Goal: Information Seeking & Learning: Compare options

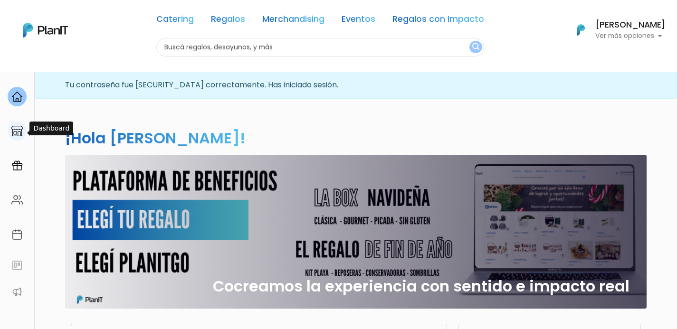
click at [21, 131] on img at bounding box center [16, 130] width 11 height 11
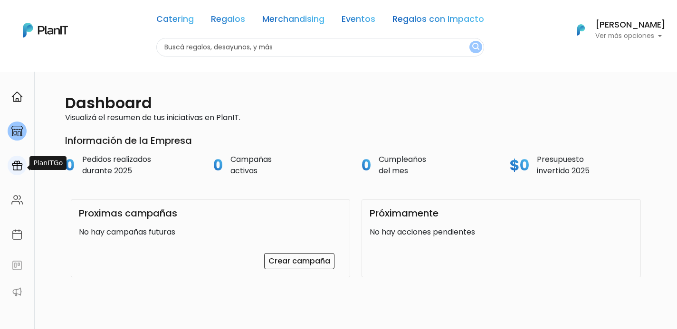
click at [19, 171] on img at bounding box center [16, 165] width 11 height 11
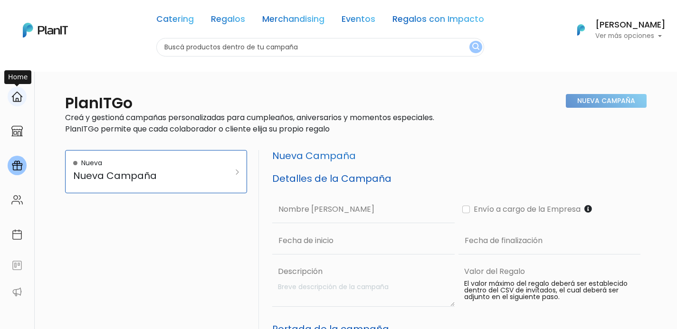
click at [20, 92] on img at bounding box center [16, 96] width 11 height 11
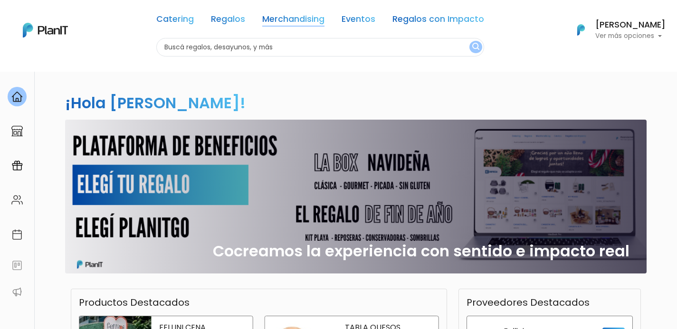
click at [316, 22] on link "Merchandising" at bounding box center [293, 20] width 62 height 11
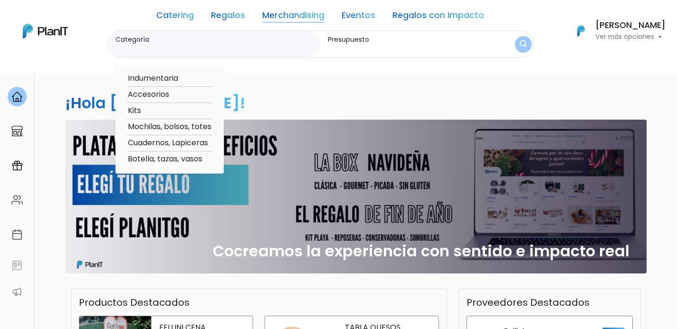
click at [307, 89] on div "¡Hola Paula Prato! slide 1 of 1 Cocreamos la experiencia con sentido e impacto …" at bounding box center [338, 279] width 627 height 416
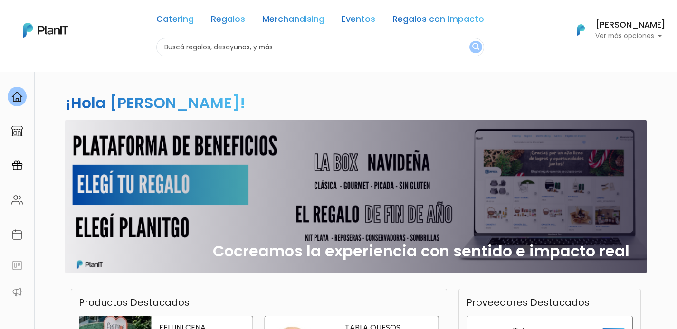
click at [310, 17] on link "Merchandising" at bounding box center [293, 20] width 62 height 11
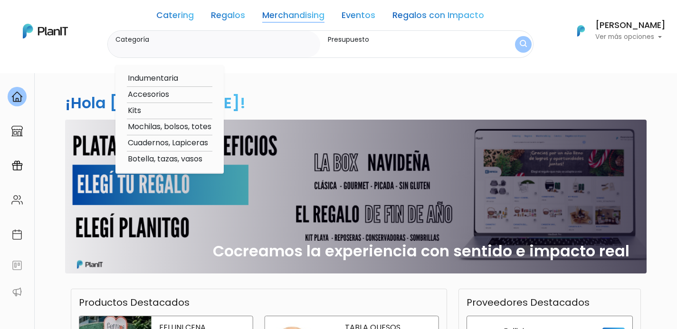
click at [231, 15] on link "Regalos" at bounding box center [228, 16] width 34 height 11
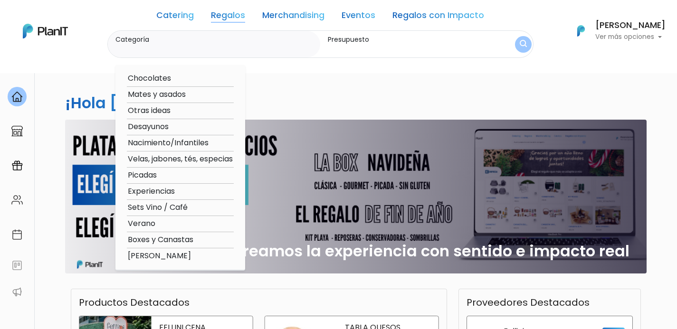
click at [418, 17] on link "Regalos con Impacto" at bounding box center [438, 16] width 92 height 11
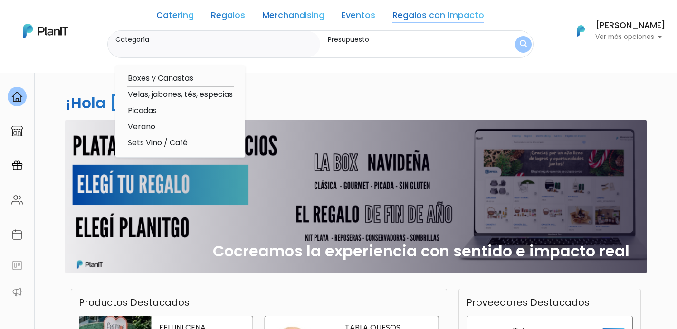
click at [287, 19] on link "Merchandising" at bounding box center [293, 16] width 62 height 11
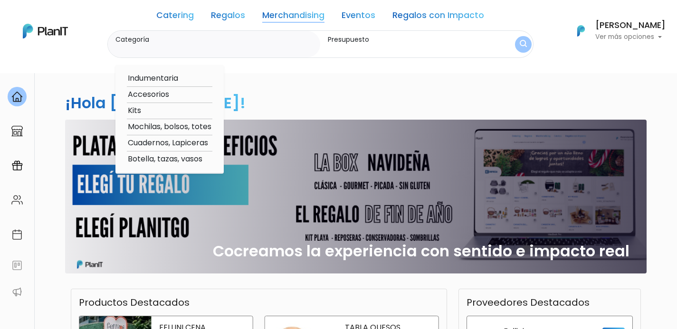
click at [177, 79] on option "Indumentaria" at bounding box center [170, 79] width 86 height 12
type input "Indumentaria"
type input "$0 - $1000"
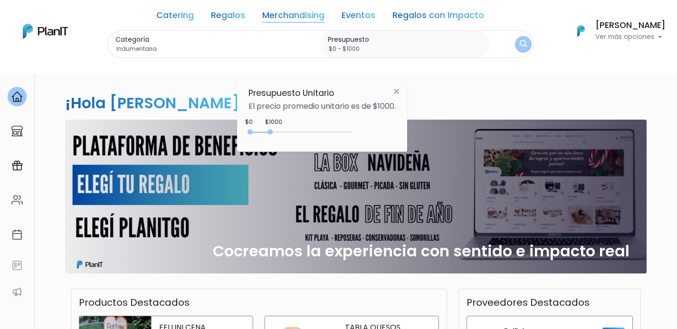
click at [402, 92] on img at bounding box center [397, 91] width 18 height 17
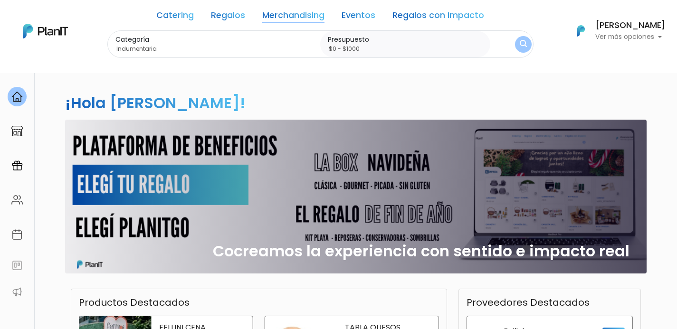
click at [517, 49] on button "submit" at bounding box center [523, 44] width 17 height 17
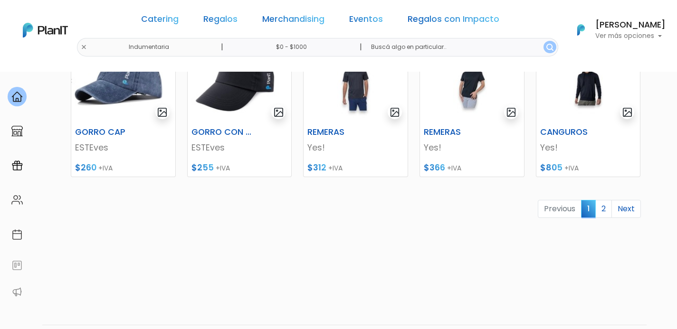
scroll to position [474, 0]
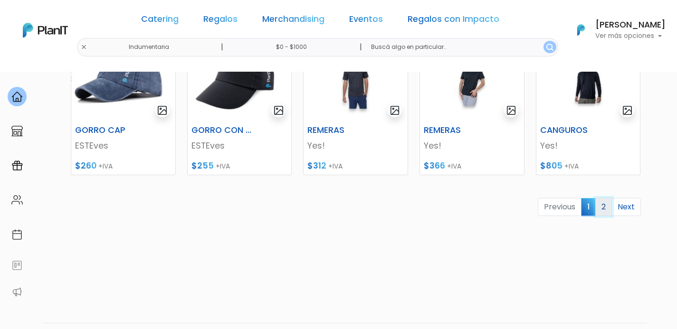
click at [608, 206] on link "2" at bounding box center [603, 207] width 17 height 18
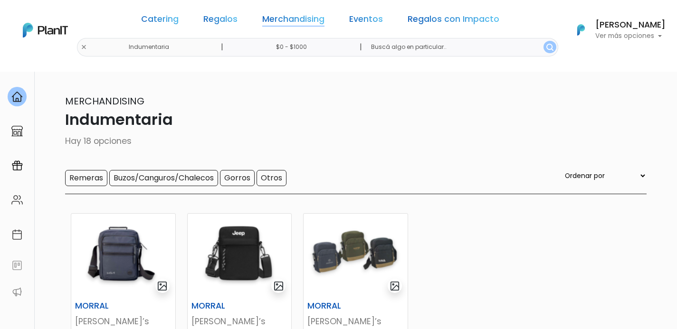
click at [288, 20] on link "Merchandising" at bounding box center [293, 20] width 62 height 11
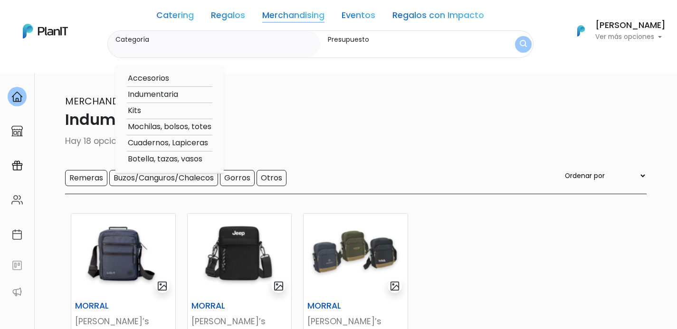
click at [165, 80] on option "Accesorios" at bounding box center [170, 79] width 86 height 12
type input "Accesorios"
type input "$0 - $1000"
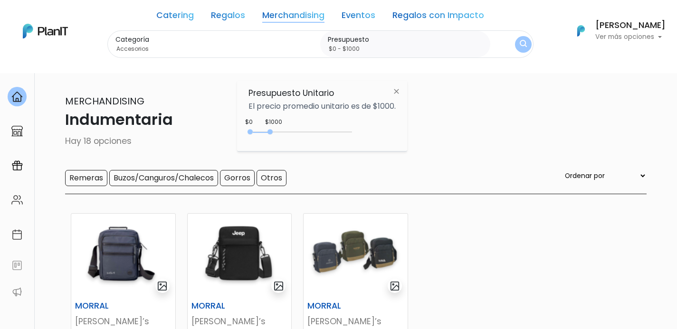
click at [523, 45] on img "submit" at bounding box center [523, 44] width 7 height 9
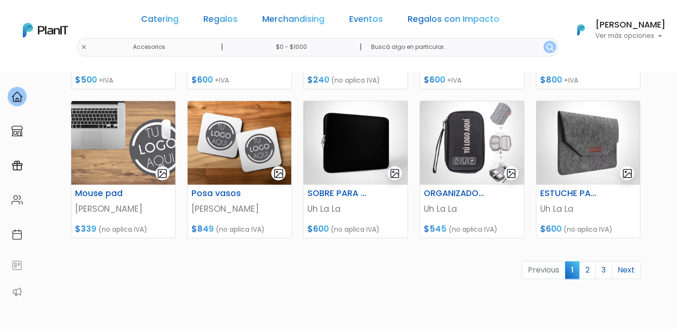
scroll to position [439, 0]
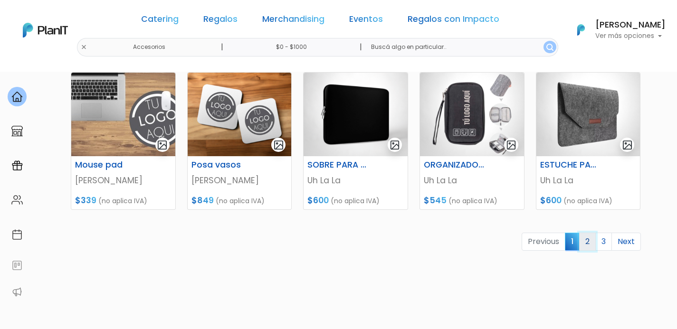
click at [584, 246] on link "2" at bounding box center [587, 242] width 17 height 18
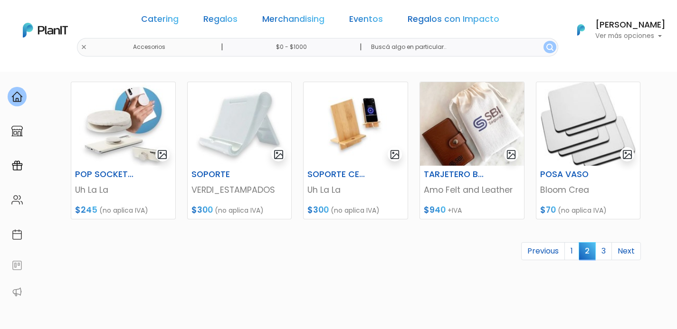
scroll to position [425, 0]
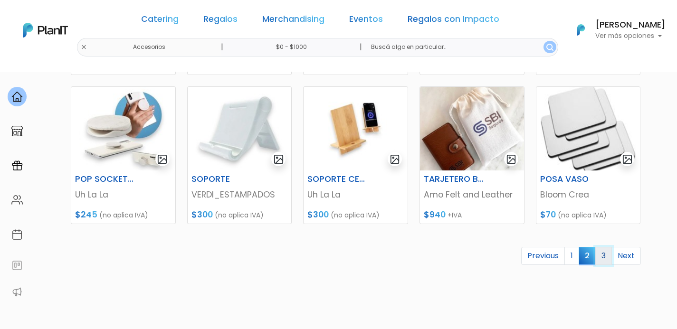
click at [609, 254] on link "3" at bounding box center [603, 256] width 17 height 18
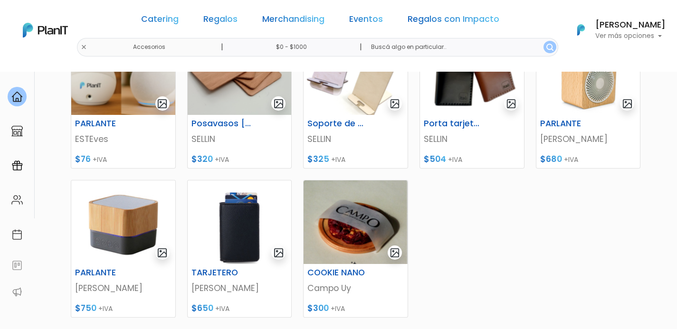
scroll to position [192, 0]
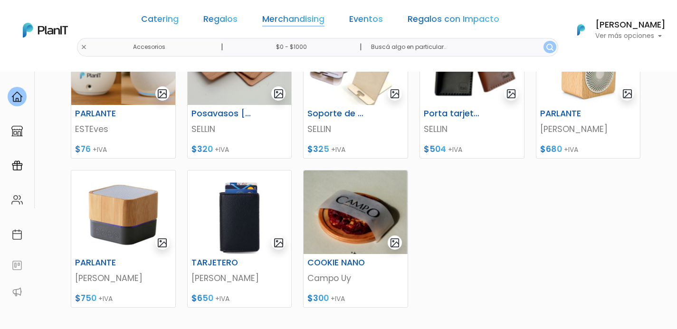
click at [285, 19] on link "Merchandising" at bounding box center [293, 20] width 62 height 11
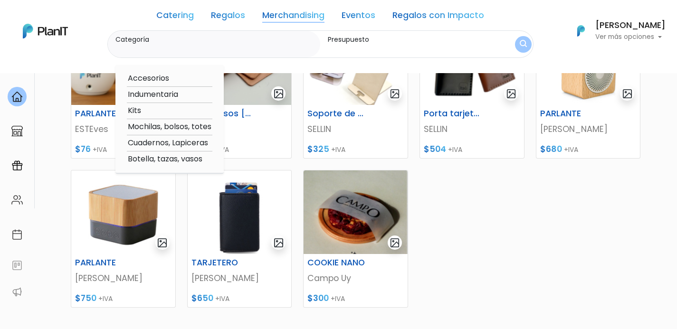
click at [142, 109] on option "Kits" at bounding box center [170, 111] width 86 height 12
type input "Kits"
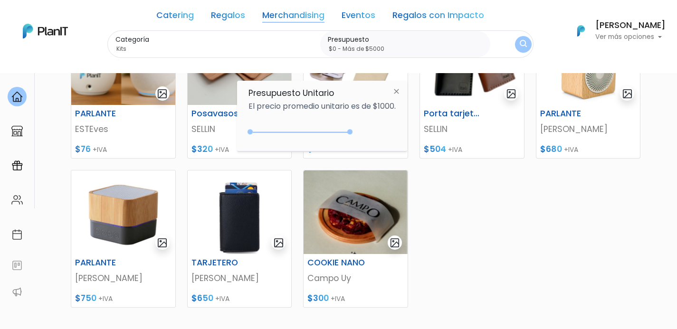
drag, startPoint x: 268, startPoint y: 130, endPoint x: 352, endPoint y: 125, distance: 84.2
click at [355, 127] on div "+$5000 $0 0 : 5000 0 5000 0,5000" at bounding box center [321, 133] width 147 height 19
type input "$0 - Más de $5000"
click at [526, 48] on img "submit" at bounding box center [523, 44] width 9 height 11
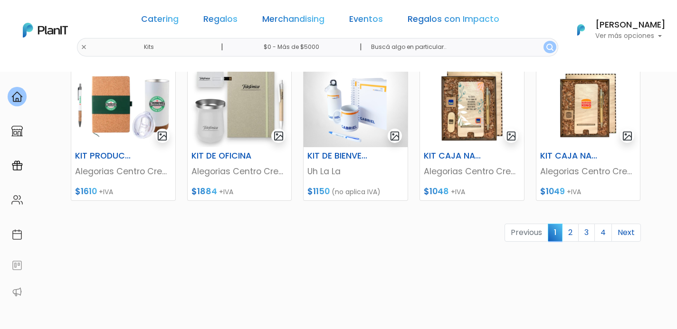
scroll to position [451, 0]
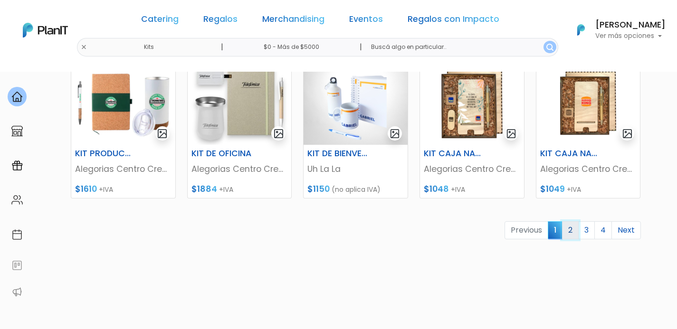
click at [570, 233] on link "2" at bounding box center [570, 230] width 17 height 18
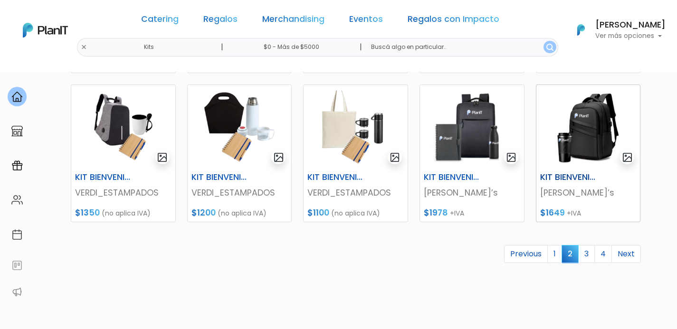
scroll to position [428, 0]
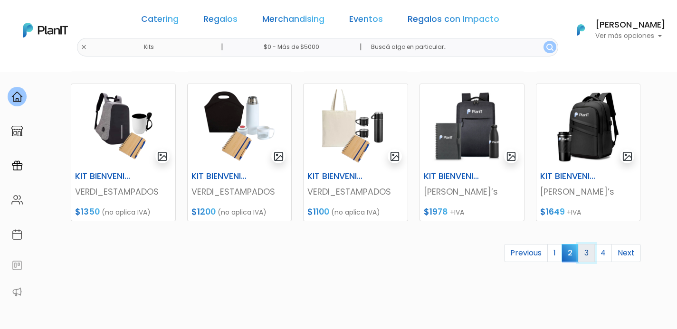
click at [590, 252] on link "3" at bounding box center [586, 253] width 17 height 18
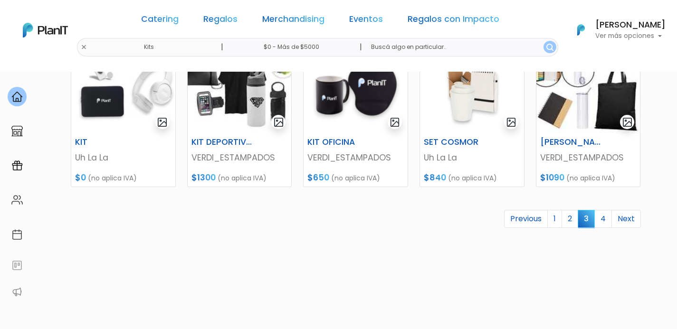
scroll to position [463, 0]
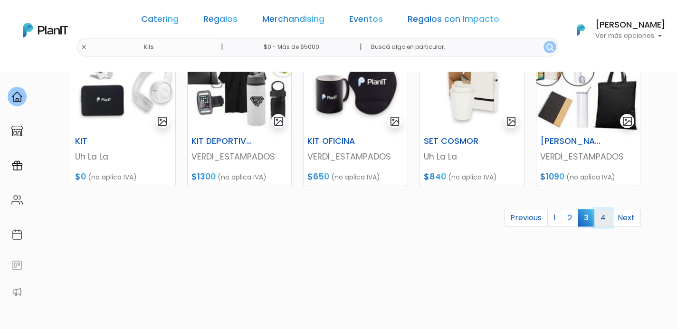
click at [605, 225] on link "4" at bounding box center [603, 218] width 18 height 18
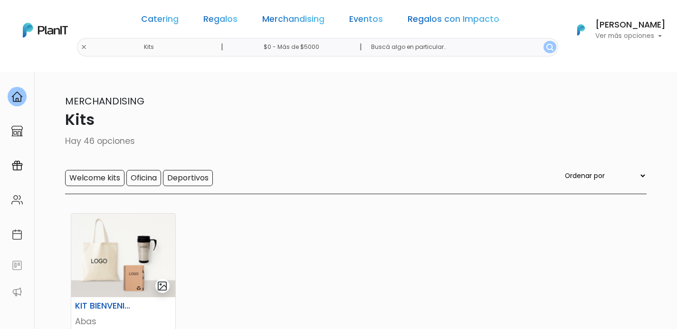
scroll to position [5, 0]
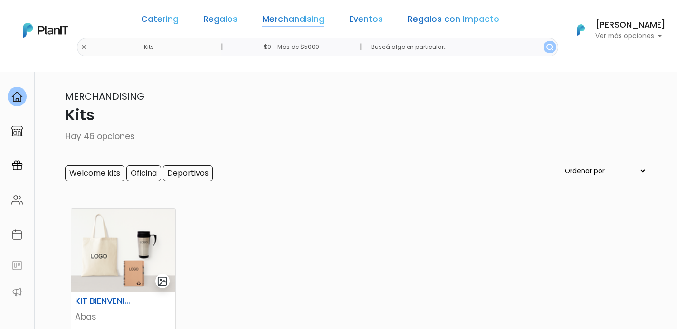
click at [316, 19] on link "Merchandising" at bounding box center [293, 20] width 62 height 11
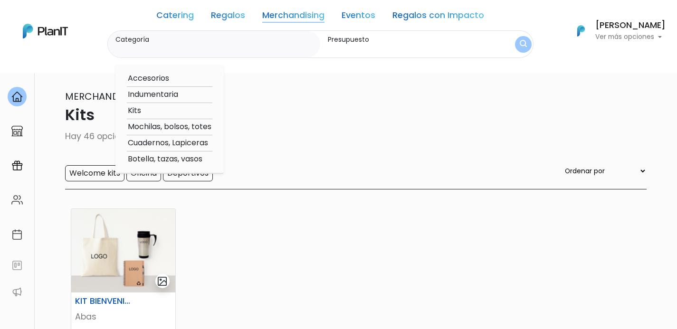
click at [188, 126] on option "Mochilas, bolsos, totes" at bounding box center [170, 127] width 86 height 12
type input "Mochilas, bolsos, totes"
type input "$0 - $1000"
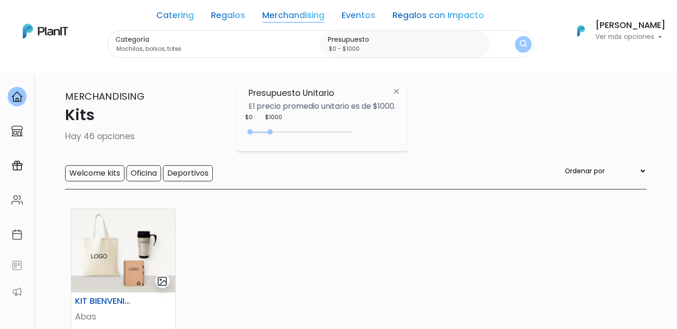
drag, startPoint x: 271, startPoint y: 129, endPoint x: 373, endPoint y: 122, distance: 101.9
click at [374, 123] on div "Presupuesto Unitario El precio promedio unitario es de $1000. $1000 $0 0 : 1000…" at bounding box center [322, 116] width 170 height 71
click at [348, 132] on div "0 : 4800 0 4800" at bounding box center [302, 134] width 100 height 10
click at [526, 49] on img "submit" at bounding box center [523, 45] width 8 height 10
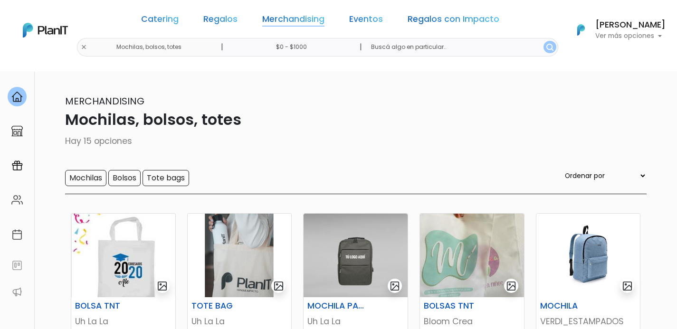
click at [303, 24] on link "Merchandising" at bounding box center [293, 20] width 62 height 11
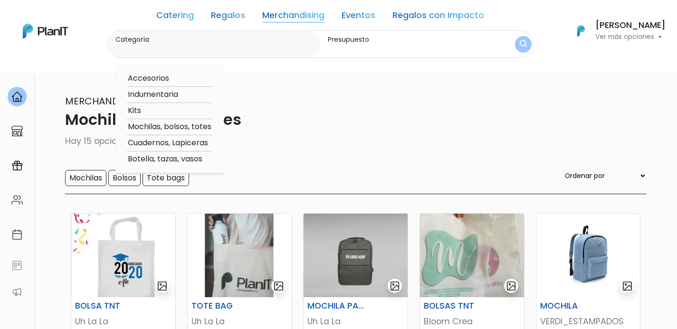
click at [176, 145] on option "Cuadernos, Lapiceras" at bounding box center [170, 143] width 86 height 12
type input "Cuadernos, Lapiceras"
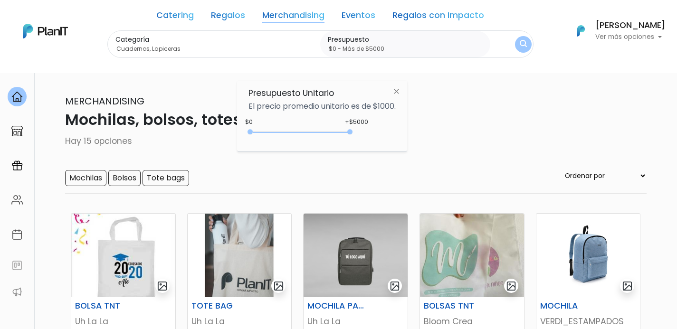
type input "$0 - Más de $5000"
drag, startPoint x: 269, startPoint y: 131, endPoint x: 415, endPoint y: 113, distance: 146.5
click at [414, 114] on body "Catering Regalos Merchandising Eventos Regalos con Impacto Mochilas, bolsos, to…" at bounding box center [338, 164] width 677 height 329
click at [527, 41] on button "submit" at bounding box center [523, 44] width 17 height 17
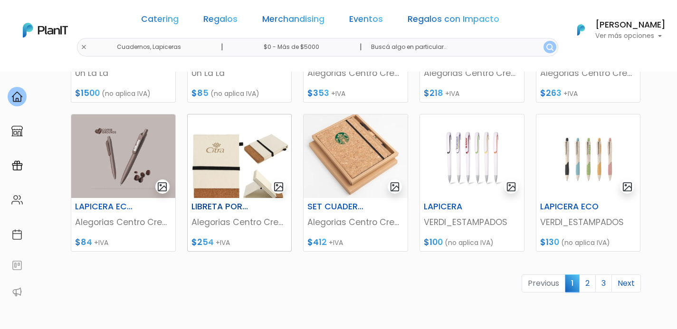
scroll to position [396, 0]
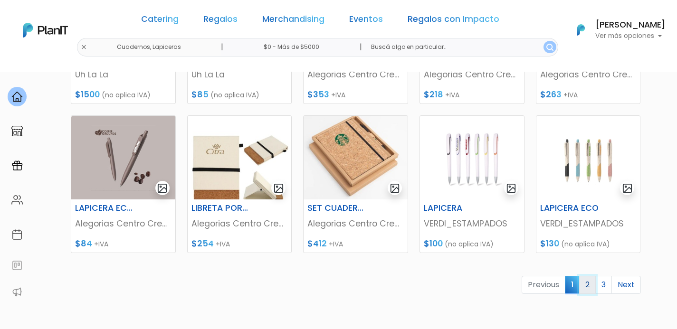
click at [594, 283] on link "2" at bounding box center [587, 285] width 17 height 18
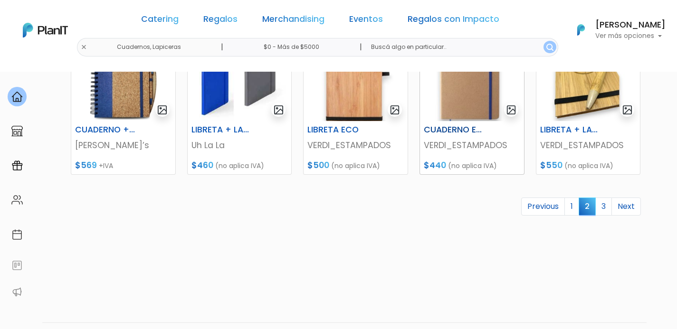
scroll to position [476, 0]
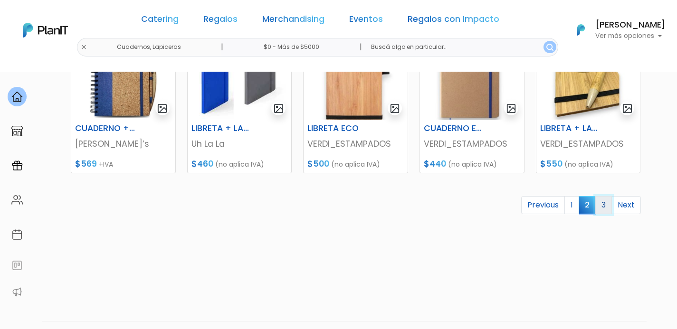
click at [607, 205] on link "3" at bounding box center [603, 205] width 17 height 18
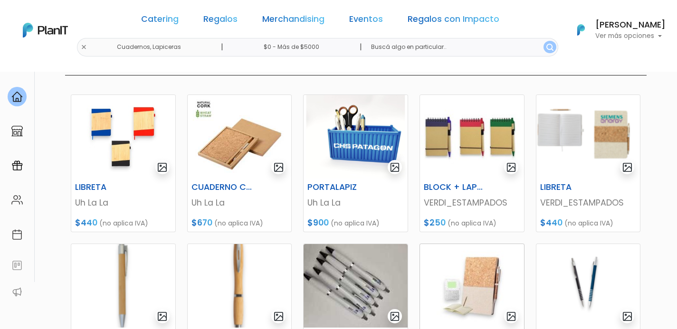
scroll to position [115, 0]
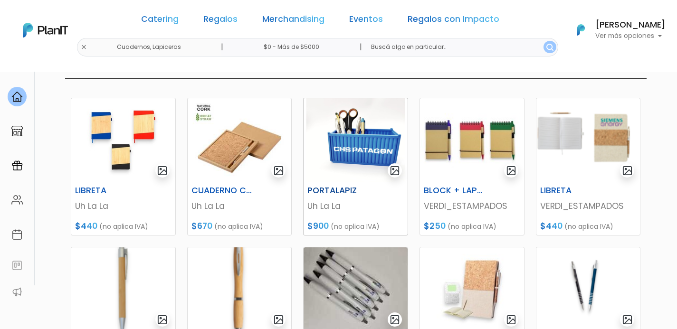
click at [363, 151] on img at bounding box center [356, 140] width 104 height 84
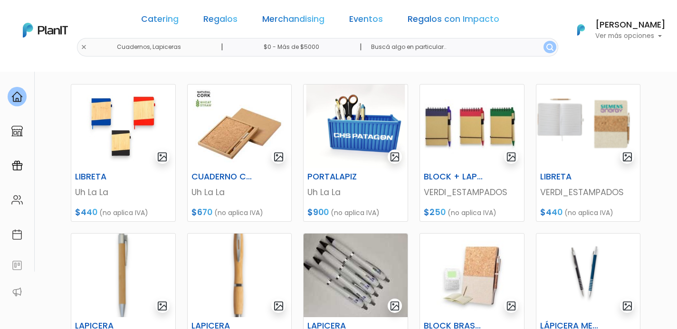
scroll to position [0, 0]
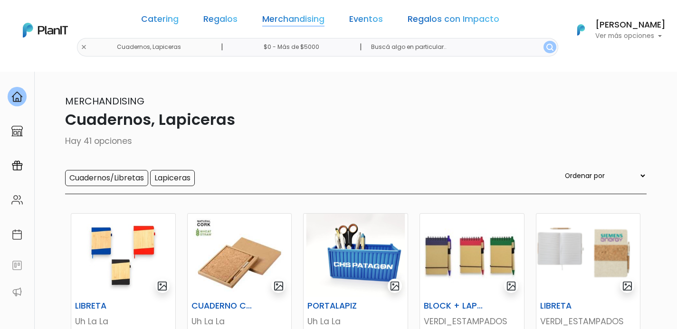
click at [305, 23] on link "Merchandising" at bounding box center [293, 20] width 62 height 11
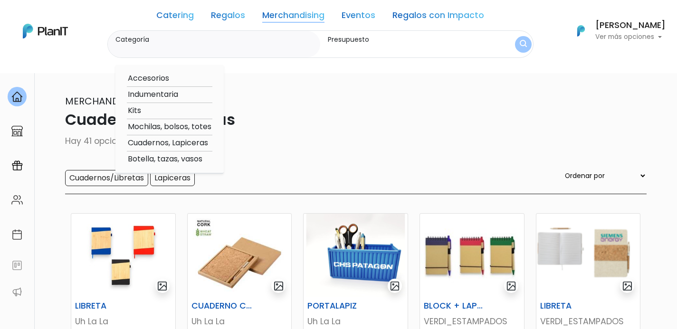
click at [175, 159] on option "Botella, tazas, vasos" at bounding box center [170, 159] width 86 height 12
type input "Botella, tazas, vasos"
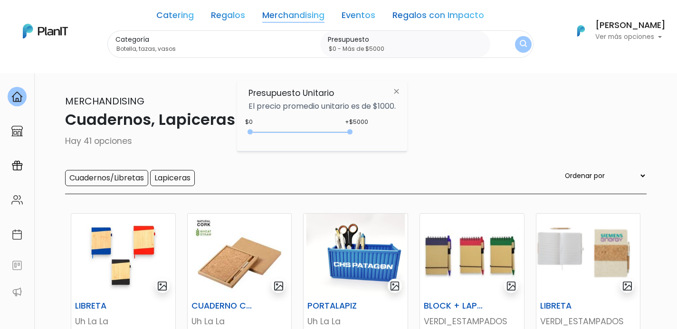
type input "$0 - Más de $5000"
drag, startPoint x: 272, startPoint y: 132, endPoint x: 383, endPoint y: 137, distance: 110.8
click at [384, 140] on div "+$5000 $0 0 : 5000 0 5000 0,5000" at bounding box center [321, 133] width 147 height 19
click at [526, 42] on img "submit" at bounding box center [522, 44] width 7 height 9
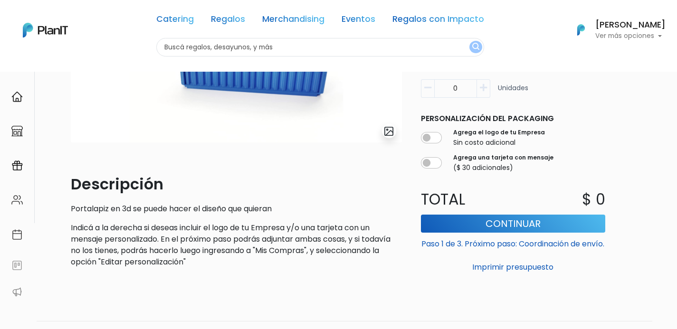
scroll to position [178, 0]
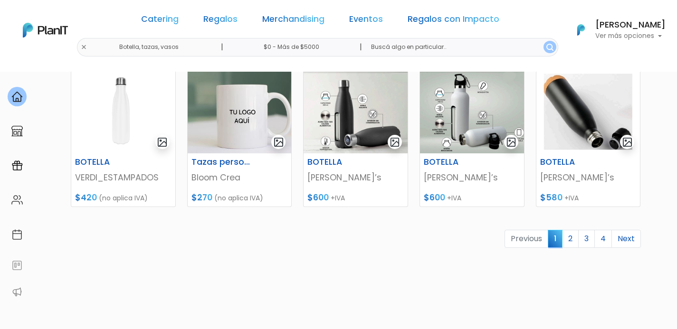
scroll to position [502, 0]
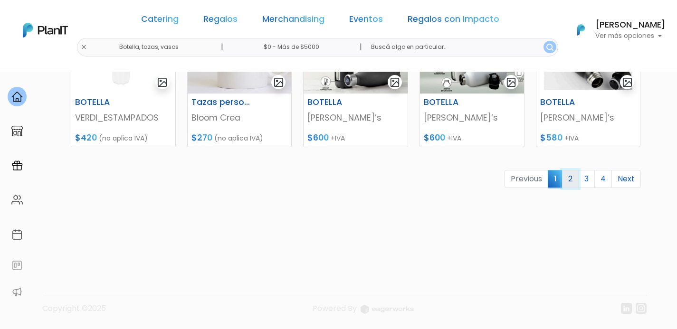
click at [571, 182] on link "2" at bounding box center [570, 179] width 17 height 18
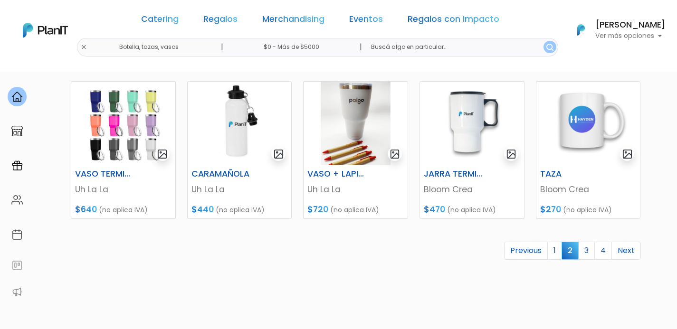
scroll to position [432, 0]
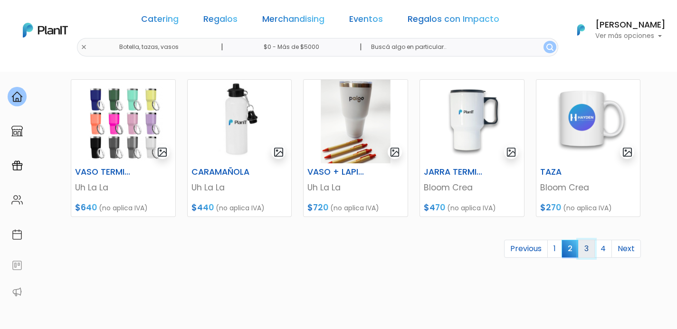
click at [590, 250] on link "3" at bounding box center [586, 249] width 17 height 18
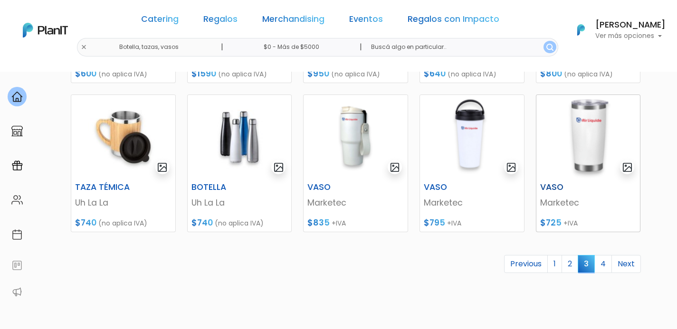
scroll to position [420, 0]
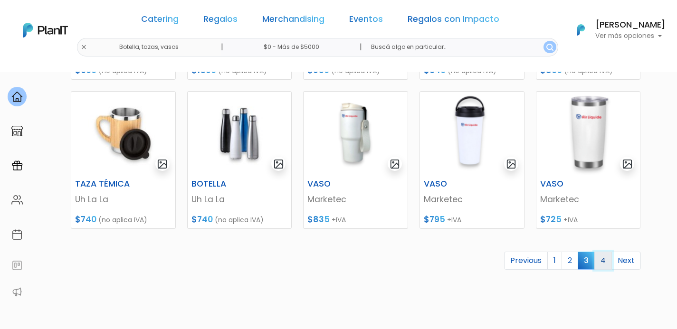
click at [608, 261] on link "4" at bounding box center [603, 261] width 18 height 18
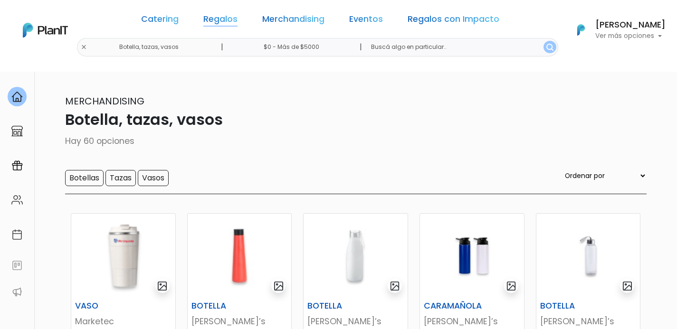
click at [238, 17] on link "Regalos" at bounding box center [220, 20] width 34 height 11
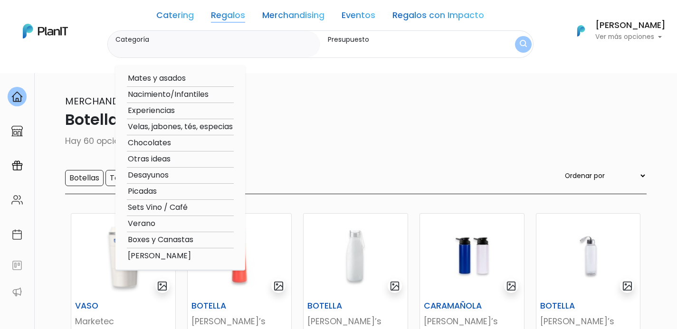
click at [147, 228] on option "Verano" at bounding box center [180, 224] width 107 height 12
type input "Verano"
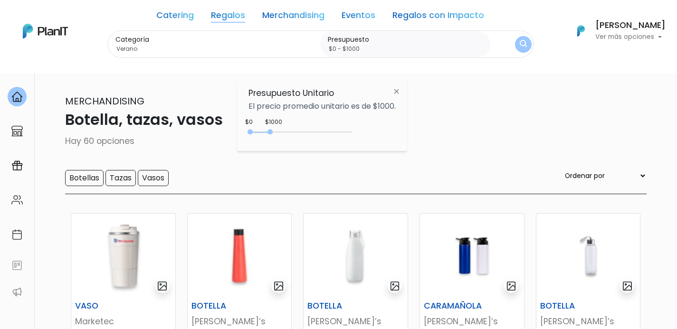
click at [353, 131] on div "$1000 $0 0 : 1000 0 1000 0,1000" at bounding box center [321, 133] width 147 height 19
click at [349, 132] on div at bounding box center [302, 132] width 100 height 1
drag, startPoint x: 347, startPoint y: 129, endPoint x: 356, endPoint y: 129, distance: 9.0
click at [356, 129] on div "$4900 $0 0 : 4900 0 4900 0,5000" at bounding box center [321, 133] width 147 height 19
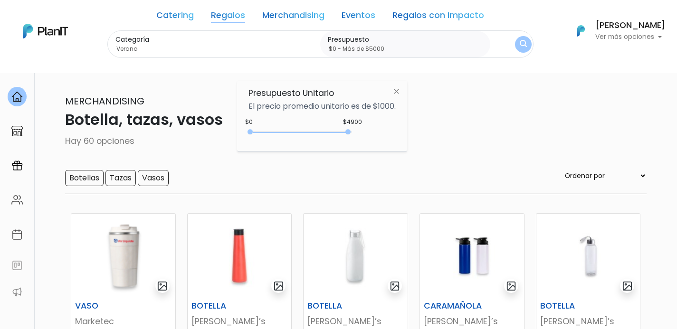
type input "$0 - Más de $5000"
click at [532, 44] on div "Catering Regalos Merchandising Eventos Regalos con Impacto Botella, tazas, vaso…" at bounding box center [338, 31] width 677 height 54
click at [525, 44] on img "submit" at bounding box center [523, 44] width 9 height 11
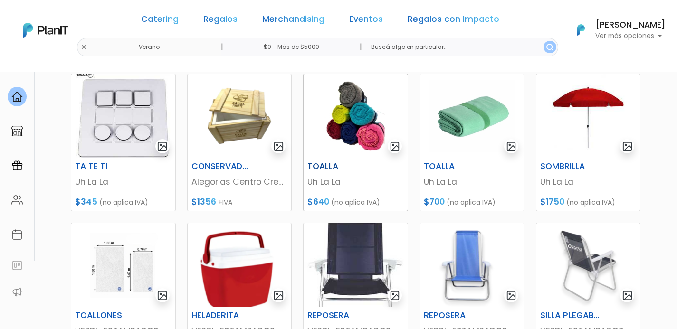
scroll to position [141, 0]
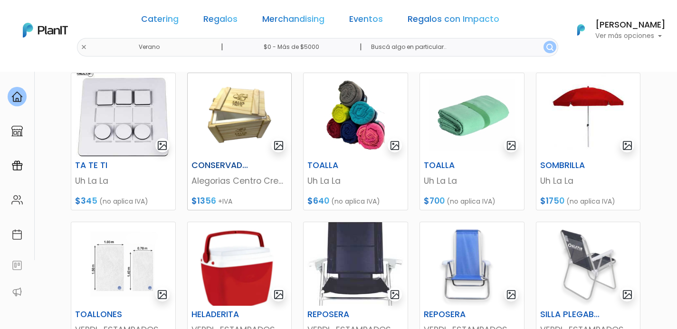
click at [251, 128] on img at bounding box center [240, 115] width 104 height 84
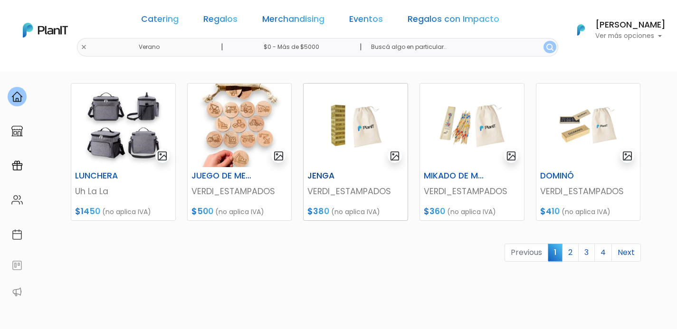
scroll to position [430, 0]
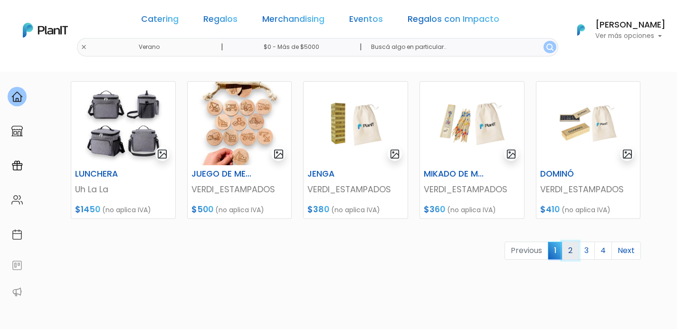
click at [570, 255] on link "2" at bounding box center [570, 251] width 17 height 18
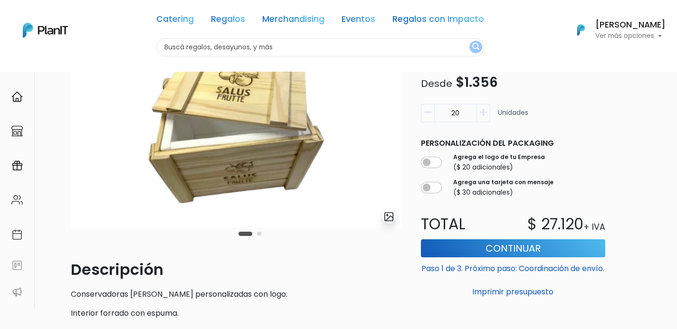
scroll to position [90, 0]
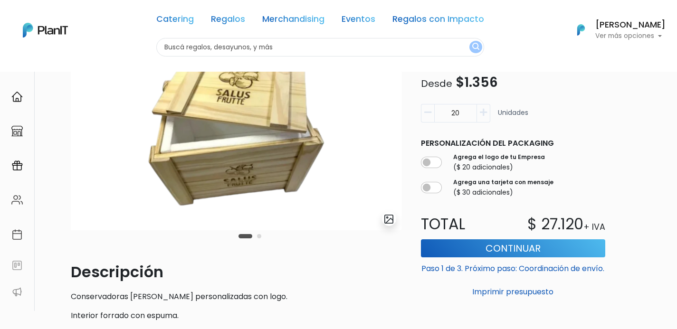
click at [261, 236] on button "Carousel Page 2" at bounding box center [259, 236] width 4 height 4
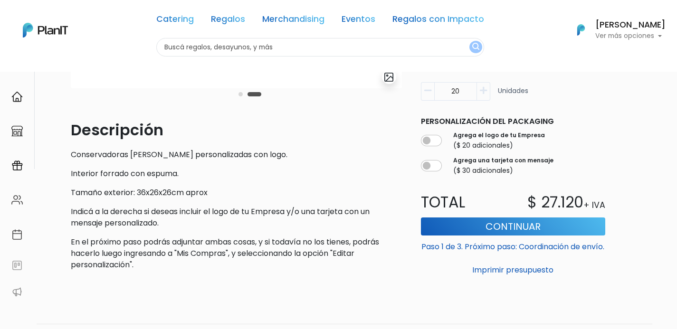
scroll to position [262, 0]
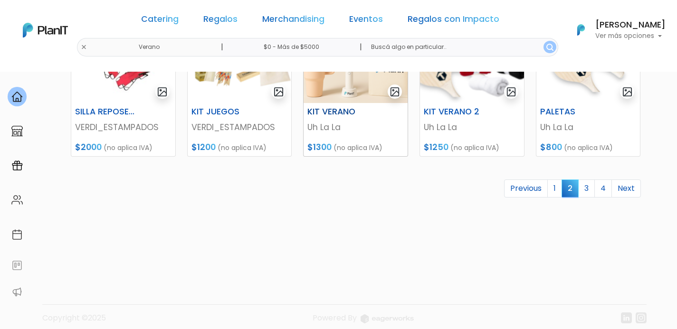
scroll to position [501, 0]
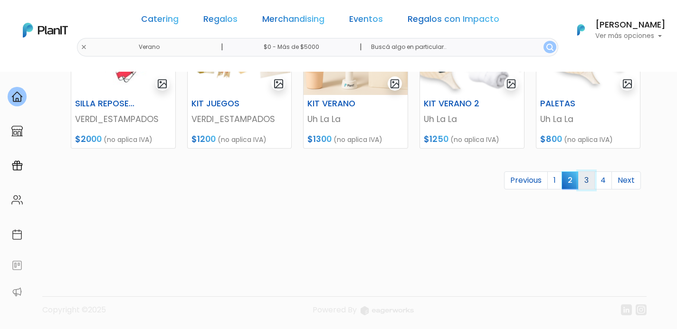
click at [587, 185] on link "3" at bounding box center [586, 180] width 17 height 18
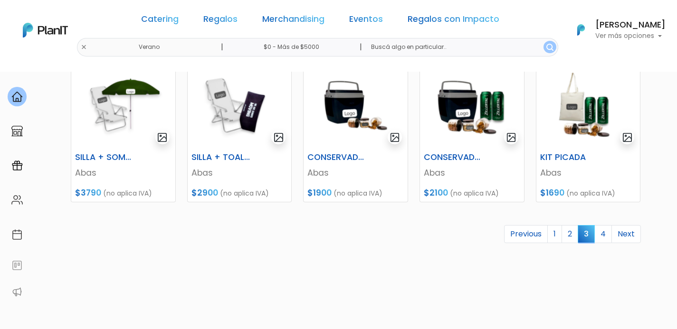
scroll to position [460, 0]
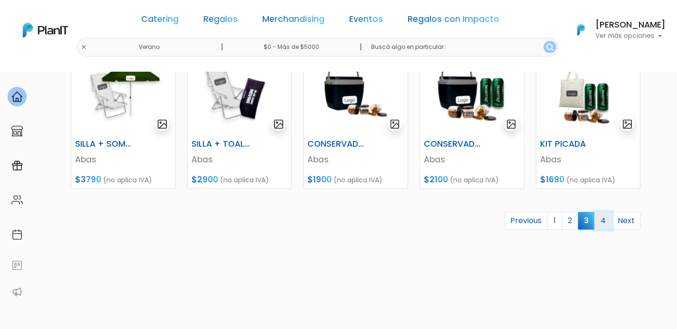
click at [604, 220] on link "4" at bounding box center [603, 221] width 18 height 18
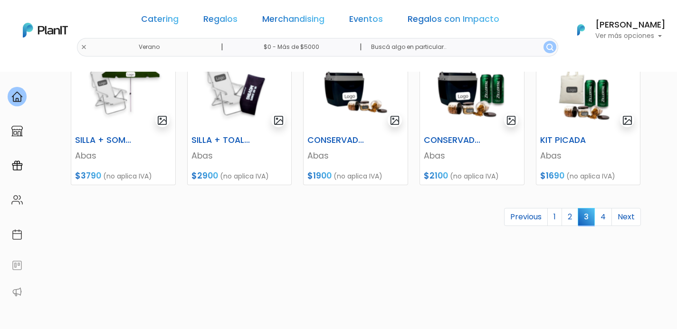
scroll to position [502, 0]
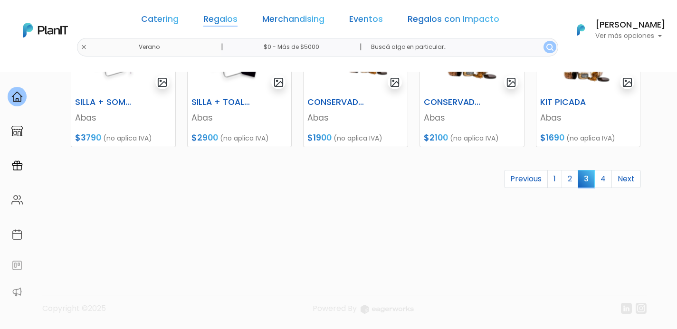
click at [235, 19] on link "Regalos" at bounding box center [220, 20] width 34 height 11
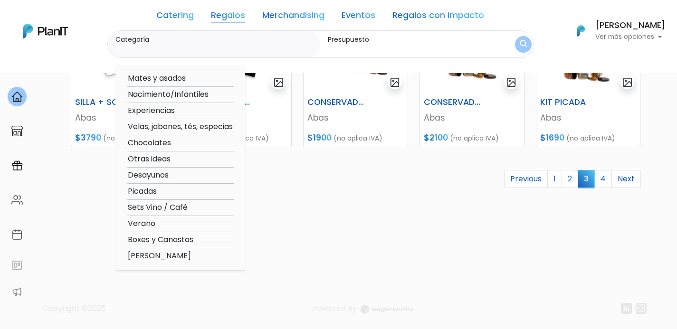
click at [168, 190] on option "Picadas" at bounding box center [180, 192] width 107 height 12
type input "Picadas"
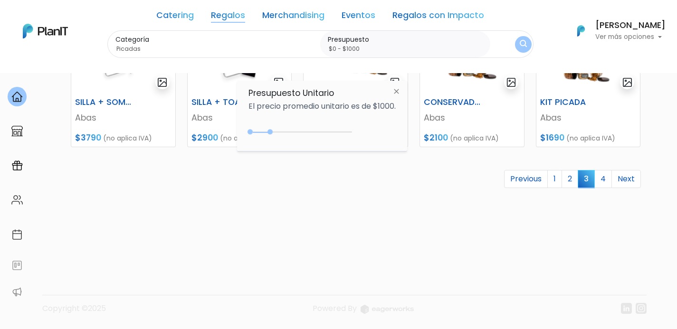
click at [227, 18] on link "Regalos" at bounding box center [228, 16] width 34 height 11
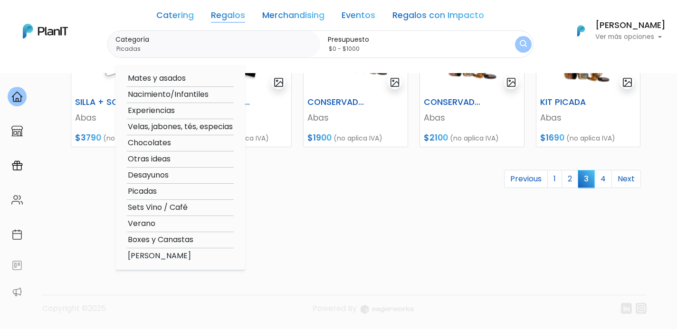
click at [145, 188] on option "Picadas" at bounding box center [180, 192] width 107 height 12
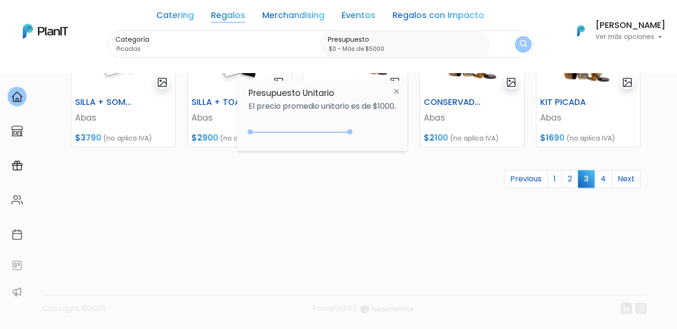
drag, startPoint x: 270, startPoint y: 132, endPoint x: 375, endPoint y: 124, distance: 104.8
click at [376, 128] on div "+$5000 $0 0 : 5000 0 5000 0,5000" at bounding box center [321, 133] width 147 height 19
type input "$0 - Más de $5000"
click at [523, 43] on img "submit" at bounding box center [523, 44] width 10 height 13
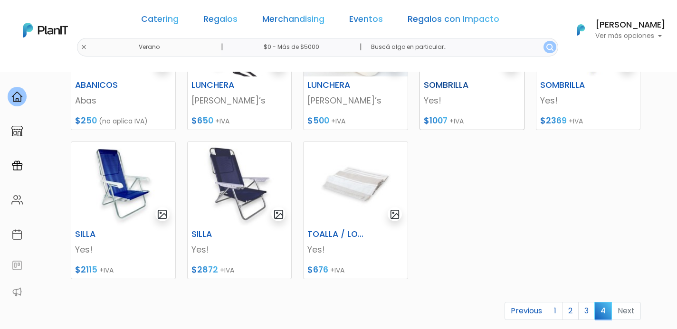
scroll to position [376, 0]
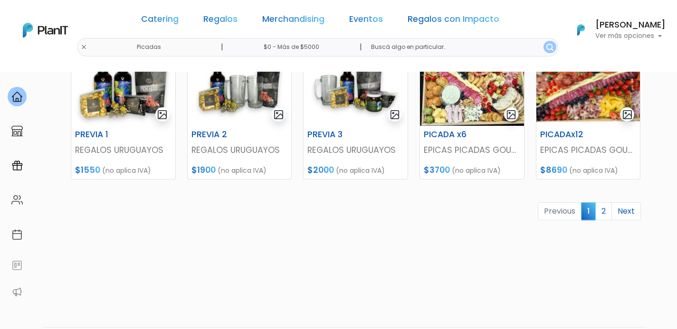
scroll to position [474, 0]
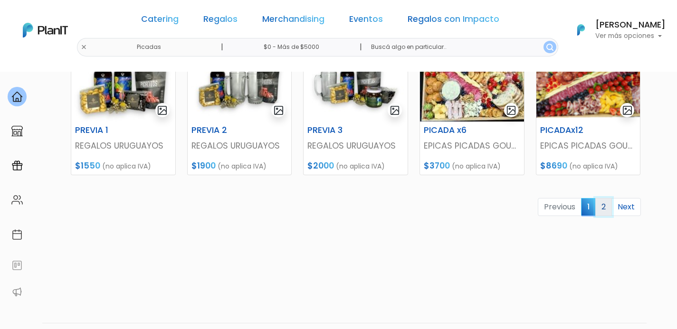
click at [605, 209] on link "2" at bounding box center [603, 207] width 17 height 18
